Goal: Task Accomplishment & Management: Use online tool/utility

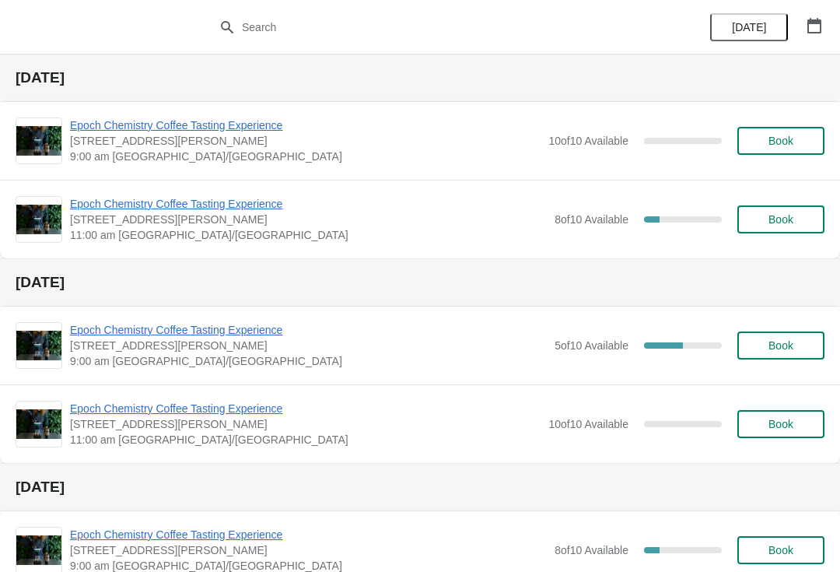
scroll to position [107, 0]
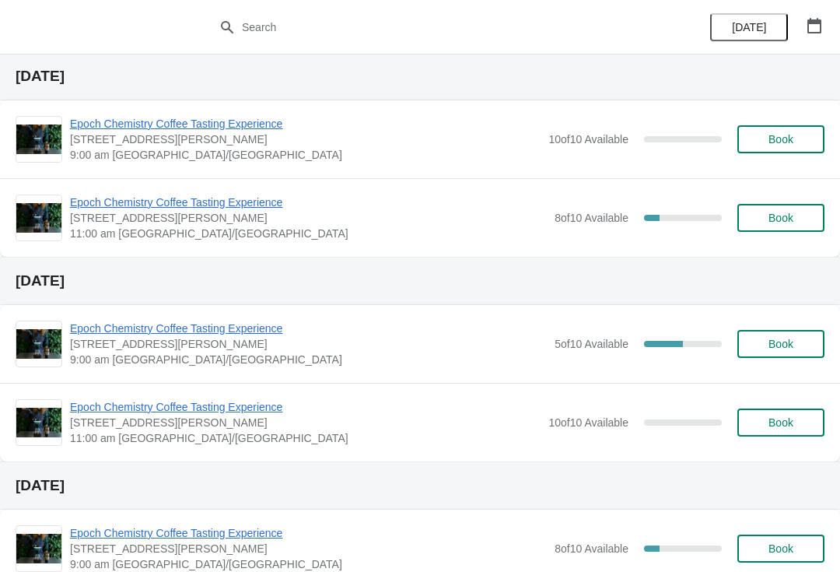
click at [489, 333] on span "Epoch Chemistry Coffee Tasting Experience" at bounding box center [308, 328] width 477 height 16
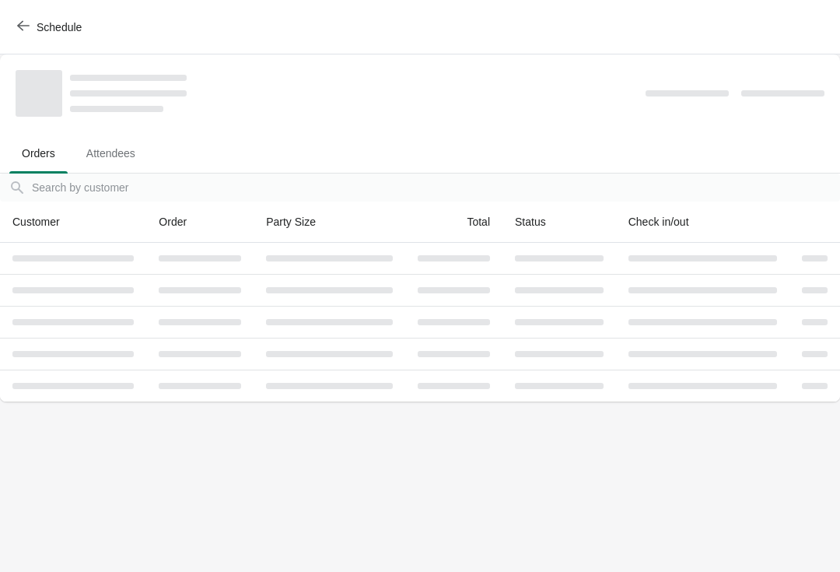
scroll to position [0, 0]
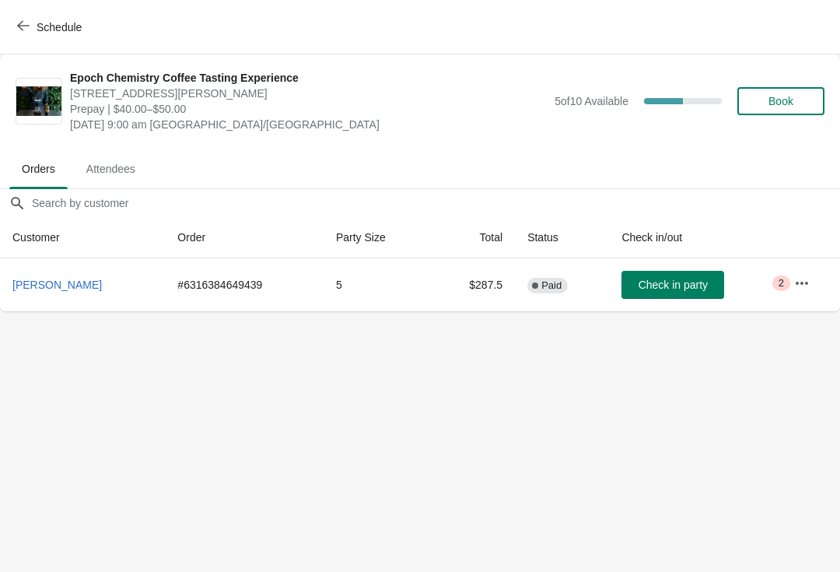
click at [26, 40] on button "Schedule" at bounding box center [51, 27] width 86 height 28
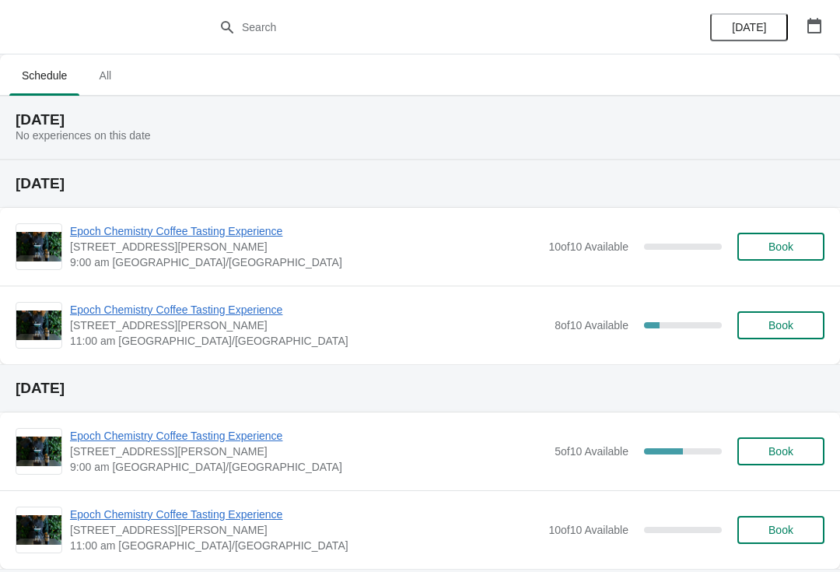
click at [508, 474] on span "9:00 am [GEOGRAPHIC_DATA]/[GEOGRAPHIC_DATA]" at bounding box center [308, 467] width 477 height 16
click at [423, 461] on span "9:00 am [GEOGRAPHIC_DATA]/[GEOGRAPHIC_DATA]" at bounding box center [308, 467] width 477 height 16
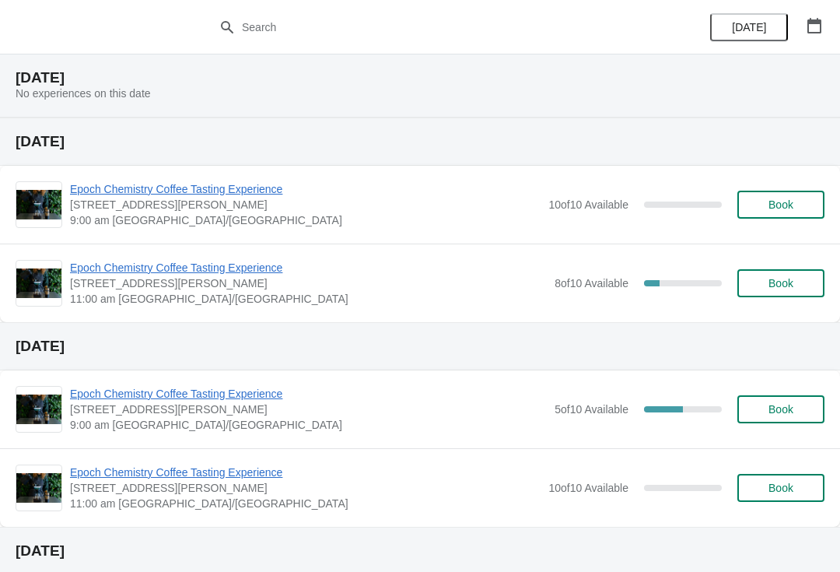
scroll to position [86, 0]
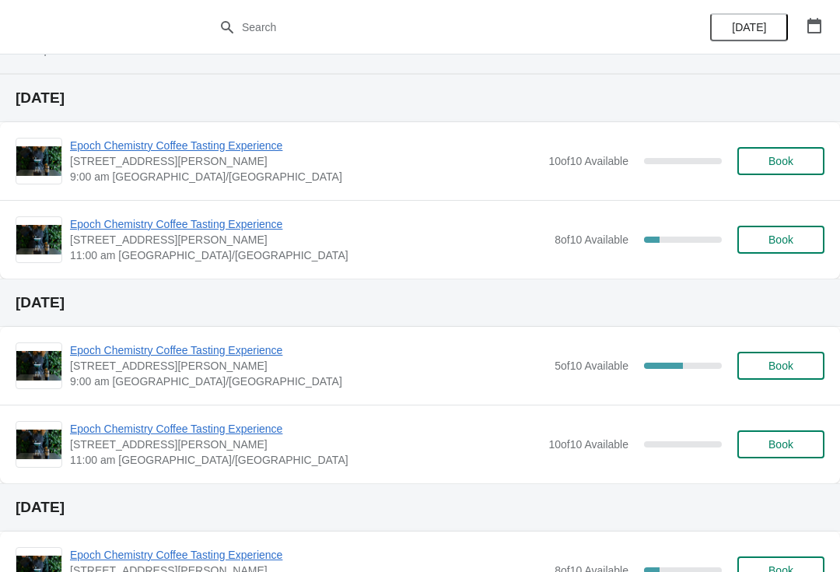
click at [254, 350] on span "Epoch Chemistry Coffee Tasting Experience" at bounding box center [308, 350] width 477 height 16
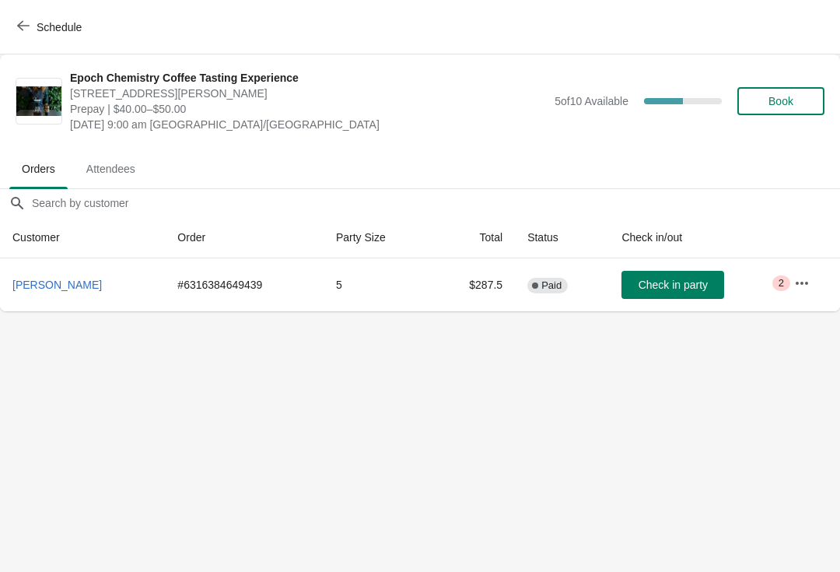
scroll to position [0, 0]
click at [796, 284] on icon "button" at bounding box center [802, 283] width 16 height 16
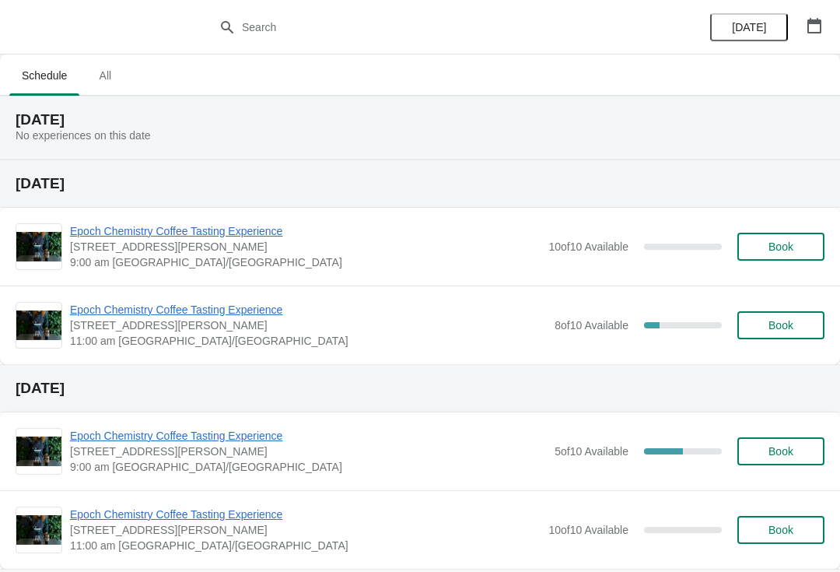
click at [479, 257] on span "9:00 am [GEOGRAPHIC_DATA]/[GEOGRAPHIC_DATA]" at bounding box center [305, 262] width 471 height 16
click at [302, 247] on span "[STREET_ADDRESS][PERSON_NAME]" at bounding box center [305, 247] width 471 height 16
click at [237, 233] on span "Epoch Chemistry Coffee Tasting Experience" at bounding box center [305, 231] width 471 height 16
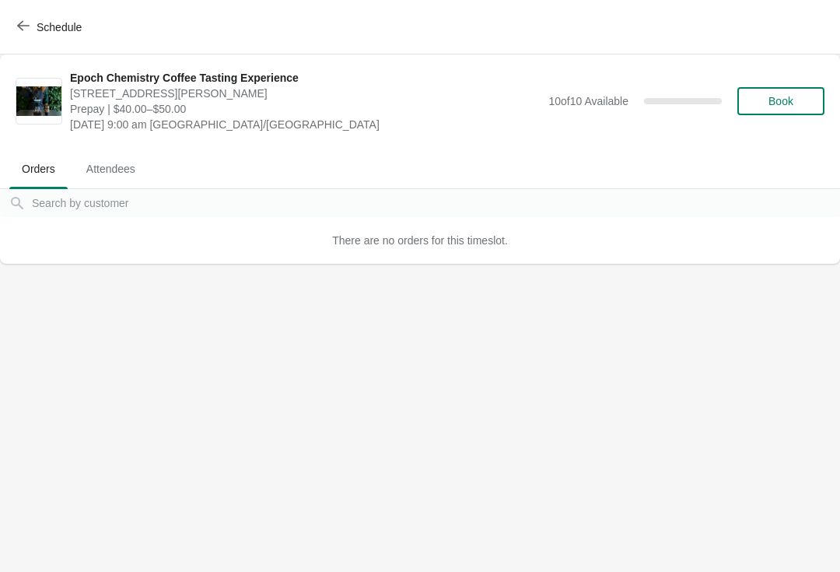
click at [116, 172] on span "Attendees" at bounding box center [111, 169] width 74 height 28
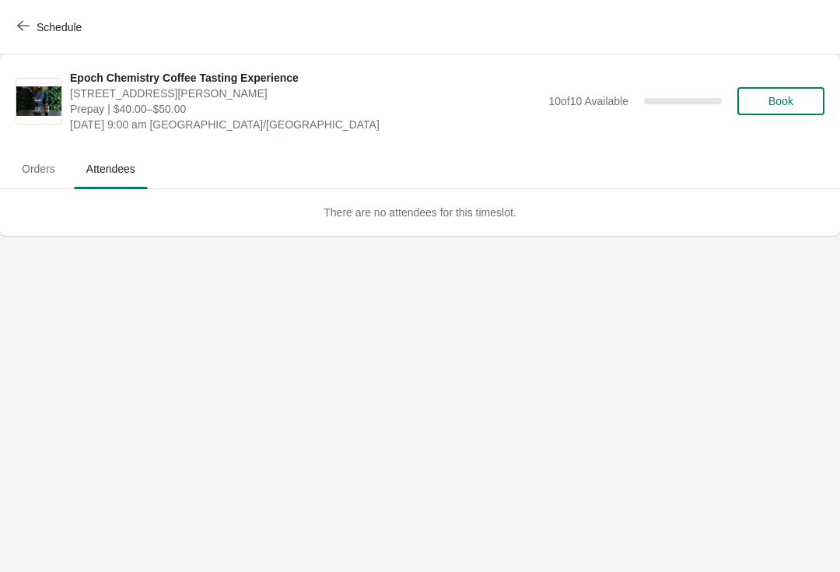
click at [58, 162] on span "Orders" at bounding box center [38, 169] width 58 height 28
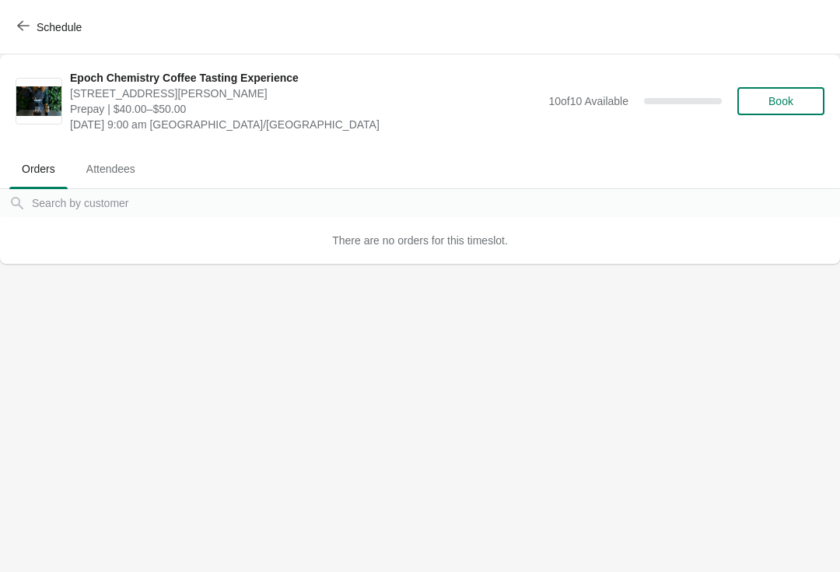
click at [236, 96] on span "[STREET_ADDRESS][PERSON_NAME]" at bounding box center [305, 94] width 471 height 16
click at [619, 102] on span "10 of 10 Available" at bounding box center [588, 101] width 80 height 12
click at [803, 100] on span "Book" at bounding box center [780, 101] width 59 height 12
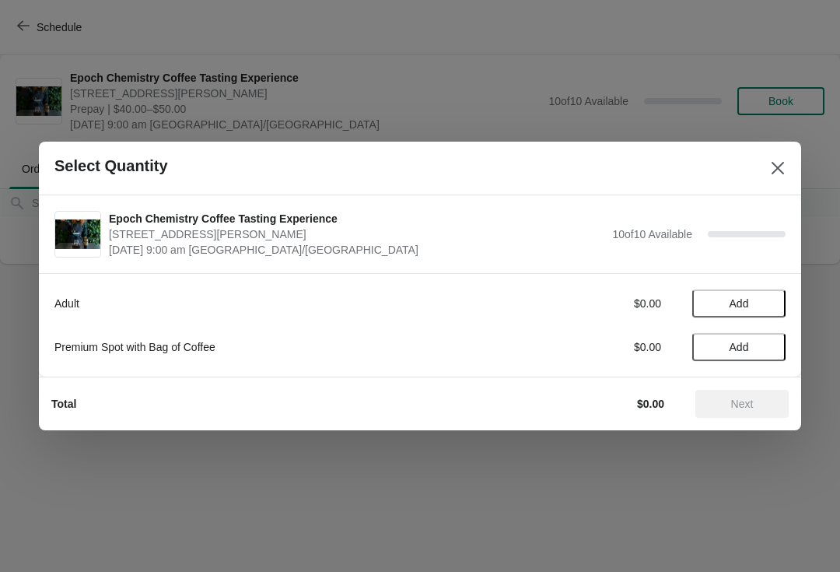
click at [783, 166] on icon "Close" at bounding box center [778, 168] width 16 height 16
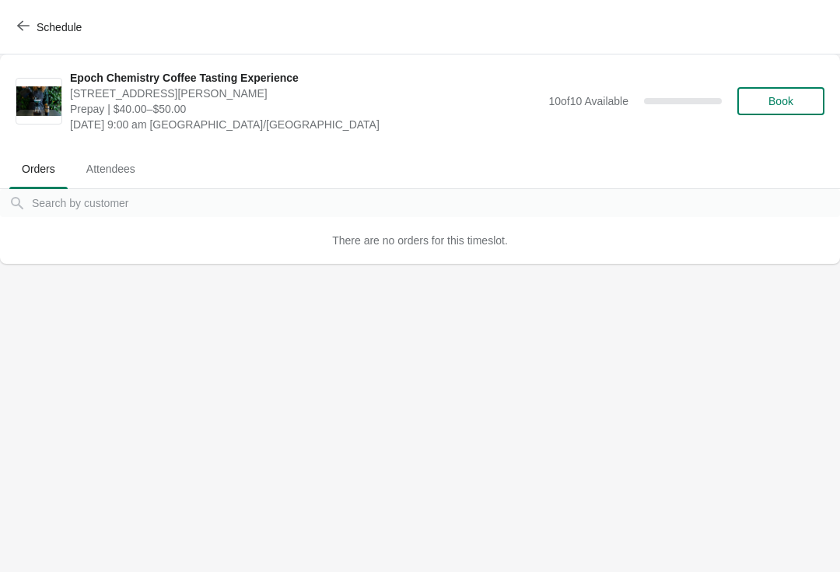
click at [39, 26] on span "Schedule" at bounding box center [59, 27] width 45 height 12
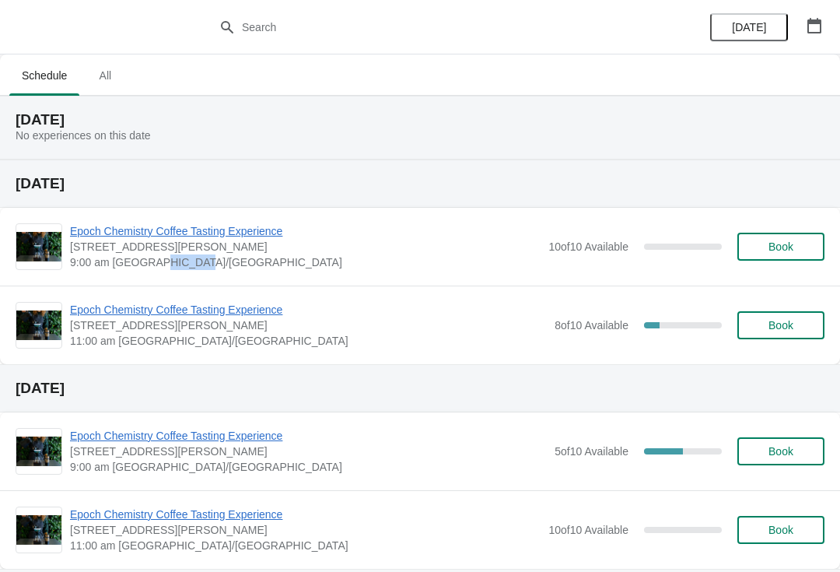
click at [648, 266] on div "Epoch Chemistry Coffee Tasting Experience [STREET_ADDRESS][PERSON_NAME] 9:00 am…" at bounding box center [447, 246] width 754 height 47
click at [670, 255] on div "10 of 10 Available 0 %" at bounding box center [634, 247] width 173 height 28
click at [808, 28] on icon "button" at bounding box center [814, 26] width 14 height 16
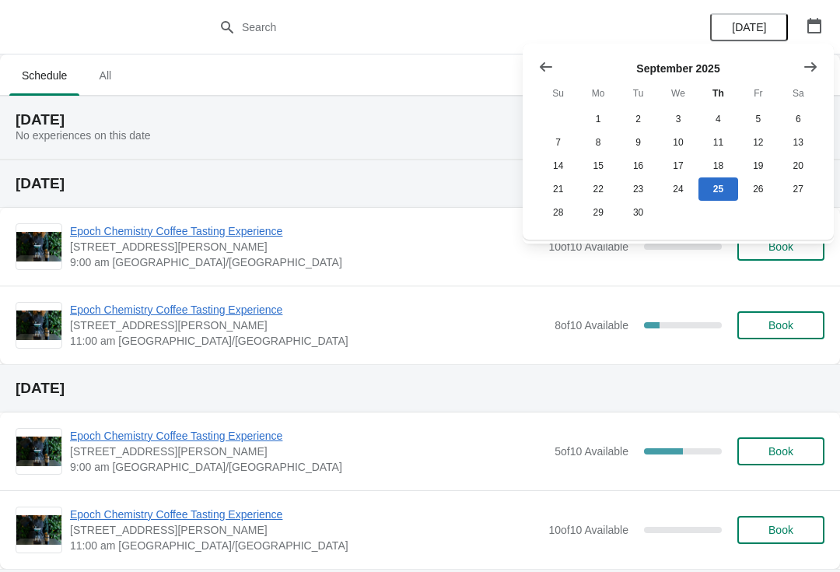
click at [485, 258] on span "9:00 am [GEOGRAPHIC_DATA]/[GEOGRAPHIC_DATA]" at bounding box center [305, 262] width 471 height 16
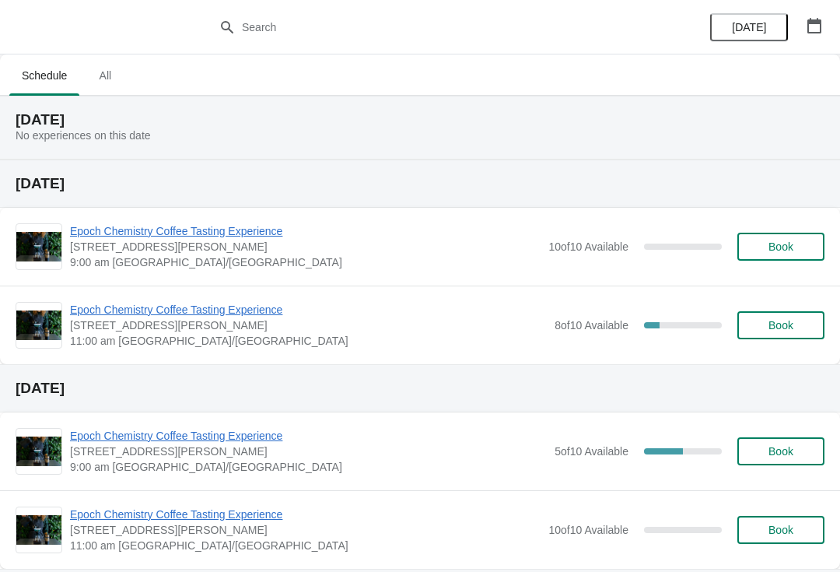
click at [427, 236] on span "Epoch Chemistry Coffee Tasting Experience" at bounding box center [305, 231] width 471 height 16
click at [295, 254] on span "9:00 am [GEOGRAPHIC_DATA]/[GEOGRAPHIC_DATA]" at bounding box center [305, 262] width 471 height 16
click at [285, 223] on span "Epoch Chemistry Coffee Tasting Experience" at bounding box center [305, 231] width 471 height 16
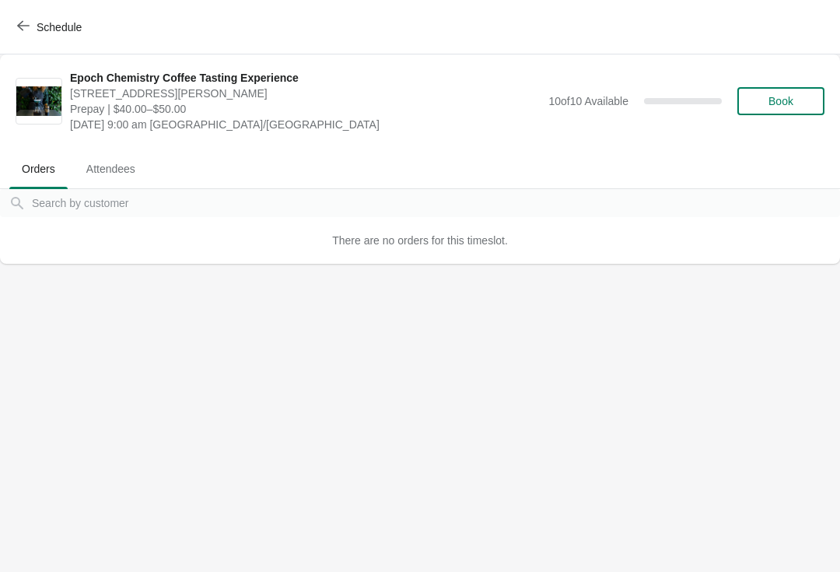
click at [144, 166] on span "Attendees" at bounding box center [111, 169] width 74 height 28
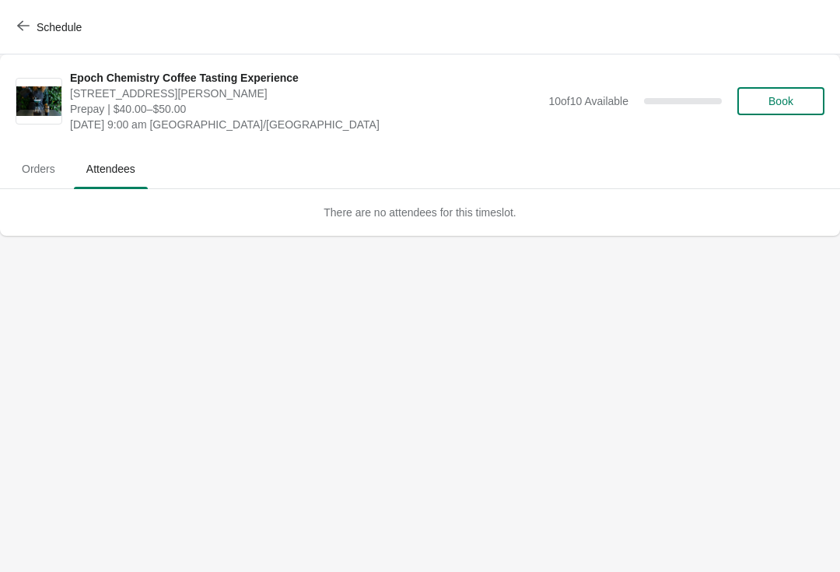
click at [44, 174] on span "Orders" at bounding box center [38, 169] width 58 height 28
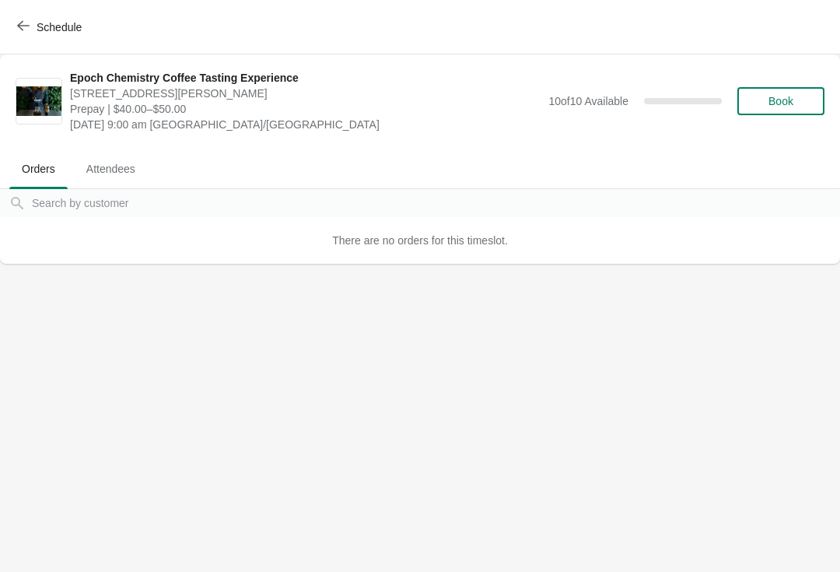
click at [615, 98] on span "10 of 10 Available" at bounding box center [588, 101] width 80 height 12
click at [585, 81] on div "Epoch Chemistry Coffee Tasting Experience 400 St. George St, Moncton, NB, Canad…" at bounding box center [447, 101] width 754 height 62
click at [307, 129] on span "[DATE] 9:00 am [GEOGRAPHIC_DATA]/[GEOGRAPHIC_DATA]" at bounding box center [305, 125] width 471 height 16
click at [37, 26] on span "Schedule" at bounding box center [59, 27] width 45 height 12
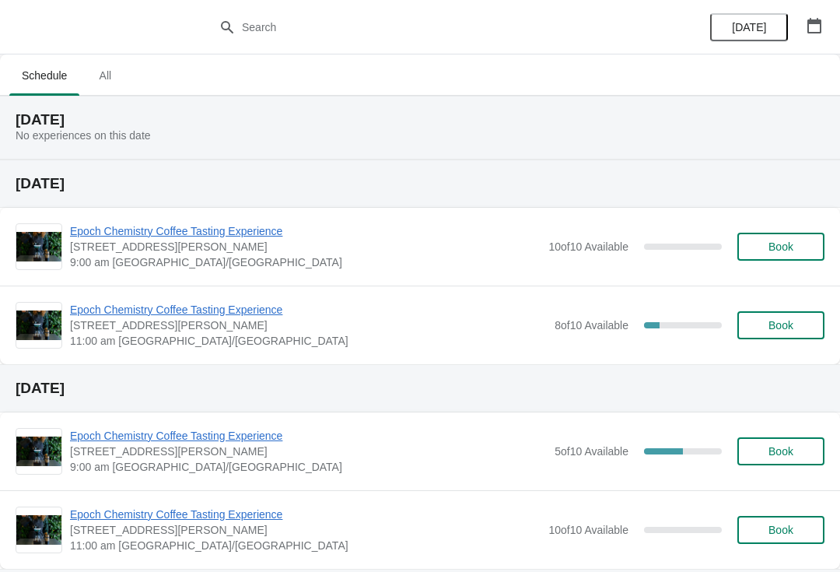
click at [97, 61] on span "All" at bounding box center [105, 75] width 39 height 28
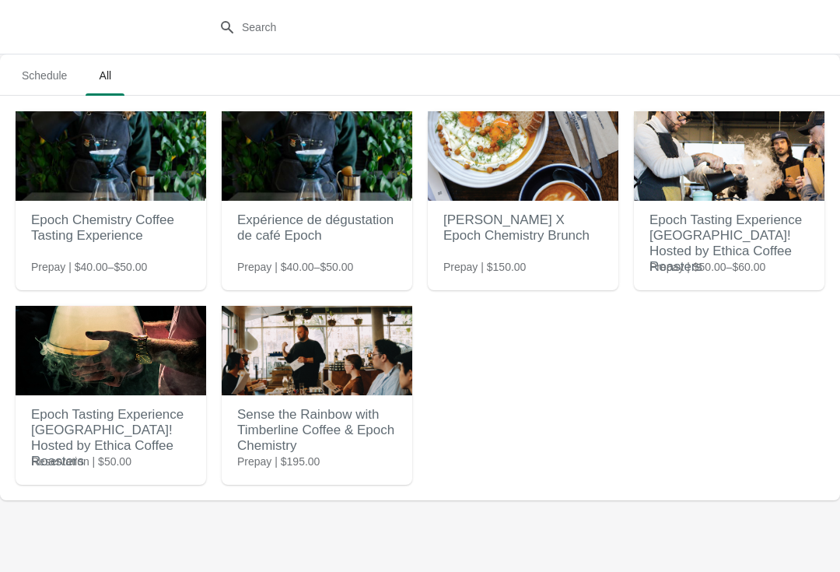
click at [137, 229] on h2 "Epoch Chemistry Coffee Tasting Experience" at bounding box center [110, 228] width 159 height 47
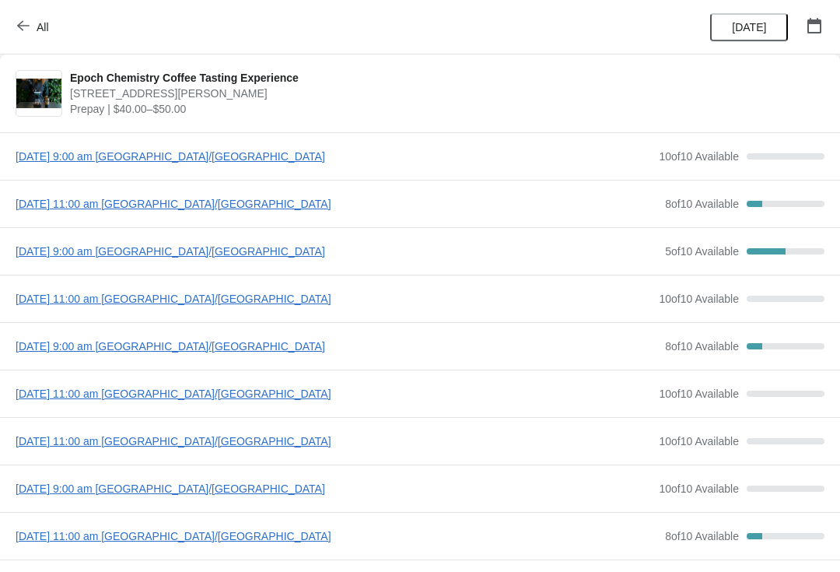
click at [313, 157] on span "[DATE] 9:00 am [GEOGRAPHIC_DATA]/[GEOGRAPHIC_DATA]" at bounding box center [333, 157] width 635 height 16
